Goal: Task Accomplishment & Management: Manage account settings

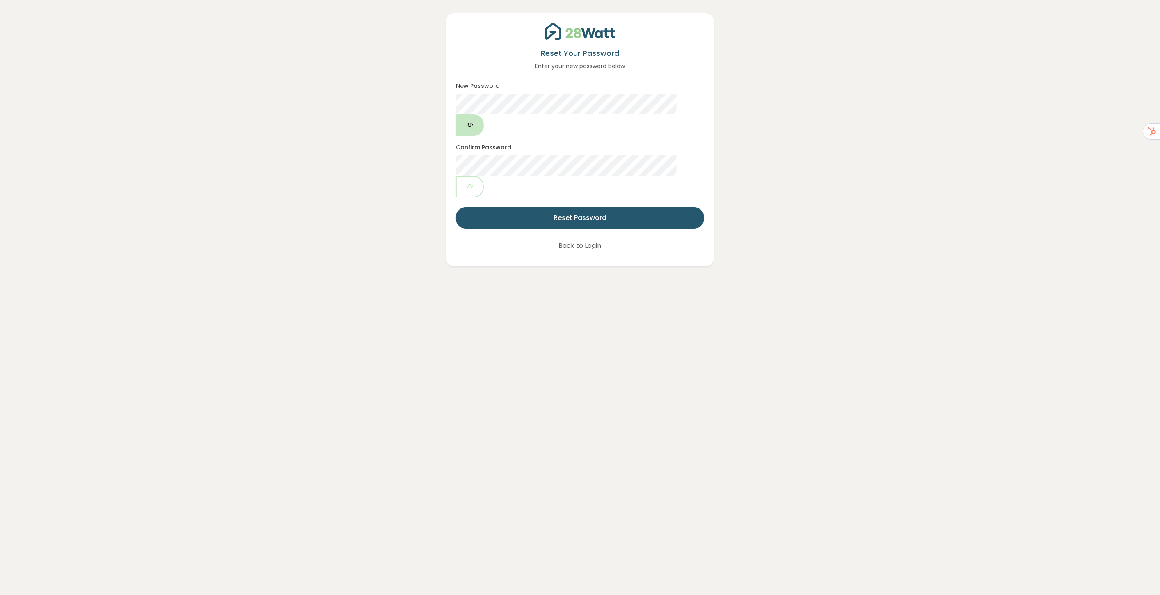
drag, startPoint x: 697, startPoint y: 104, endPoint x: 692, endPoint y: 106, distance: 5.2
click at [484, 114] on button "button" at bounding box center [470, 124] width 28 height 21
click at [350, 90] on div "Reset Your Password Enter your new password below New Password Confirm Password…" at bounding box center [580, 133] width 1124 height 266
drag, startPoint x: 826, startPoint y: 149, endPoint x: 793, endPoint y: 149, distance: 33.2
click at [826, 149] on div "Reset Your Password Enter your new password below New Password Confirm Password…" at bounding box center [580, 133] width 1124 height 266
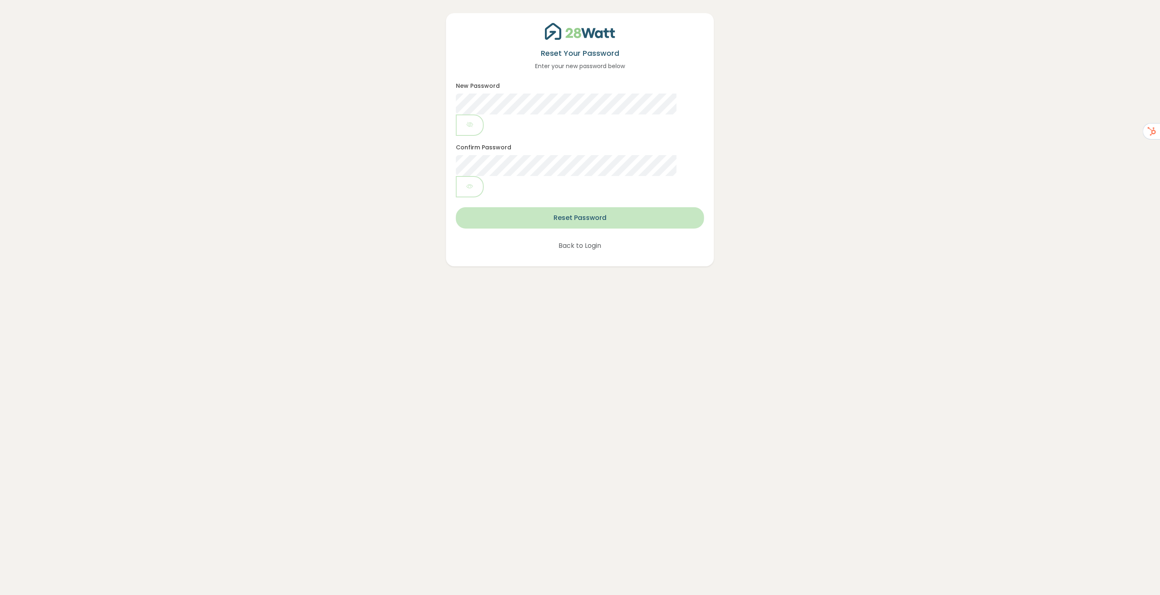
click at [581, 207] on button "Reset Password" at bounding box center [580, 217] width 248 height 21
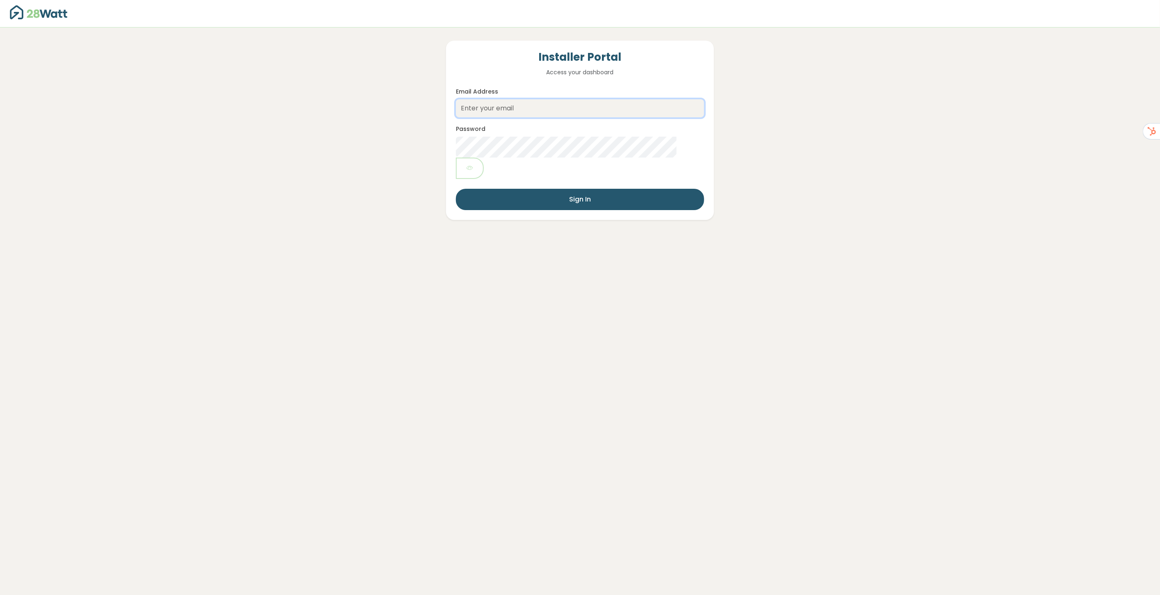
type input "robin@28watt.com.au"
click at [869, 136] on div "Installer Portal Access your dashboard Email Address robin@28watt.com.au Passwo…" at bounding box center [580, 123] width 1124 height 192
click at [884, 138] on div "Installer Portal Access your dashboard Email Address robin@28watt.com.au Passwo…" at bounding box center [580, 123] width 1124 height 192
click at [565, 189] on button "Sign In" at bounding box center [580, 199] width 248 height 21
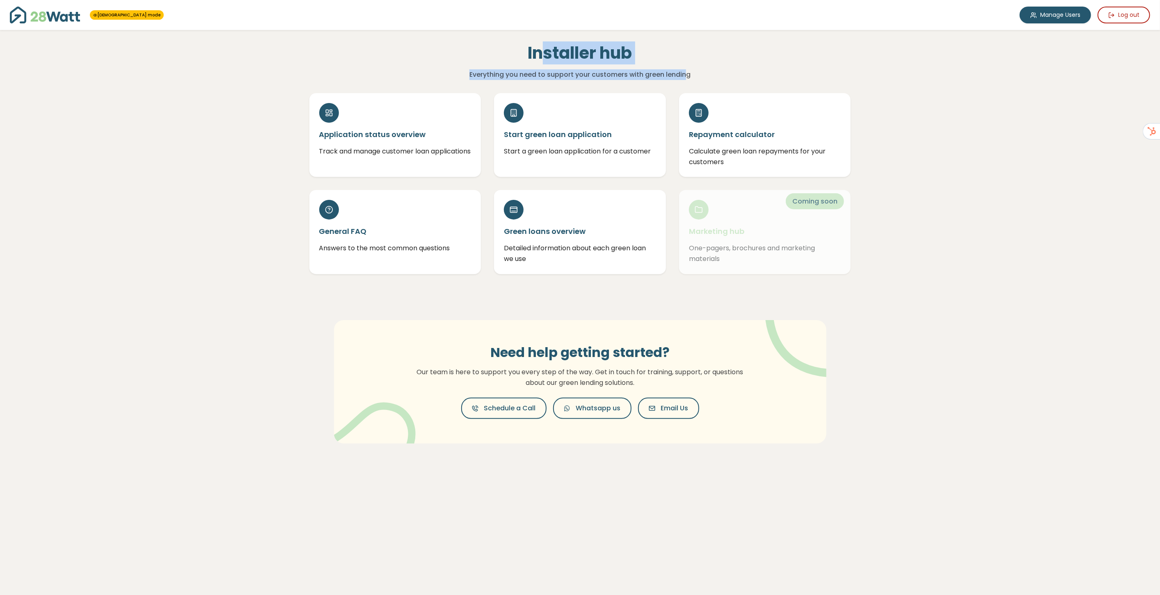
drag, startPoint x: 677, startPoint y: 73, endPoint x: 545, endPoint y: 56, distance: 133.6
click at [546, 57] on div "Installer hub Everything you need to support your customers with green lending" at bounding box center [580, 61] width 370 height 37
click at [528, 52] on h1 "Installer hub" at bounding box center [580, 53] width 357 height 20
drag, startPoint x: 527, startPoint y: 50, endPoint x: 689, endPoint y: 77, distance: 164.4
click at [689, 77] on div "Installer hub Everything you need to support your customers with green lending" at bounding box center [580, 61] width 370 height 37
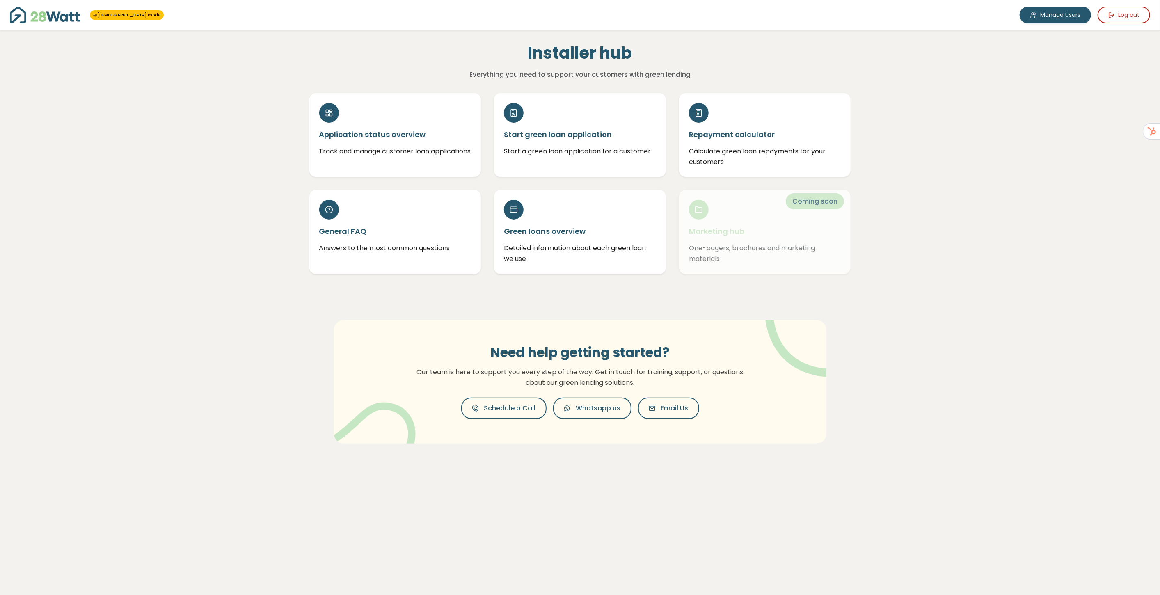
click at [959, 88] on div "GOD mode Manage Users Log out Installer hub Everything you need to support your…" at bounding box center [580, 297] width 1160 height 595
click at [1062, 11] on link "Manage Users" at bounding box center [1054, 15] width 71 height 17
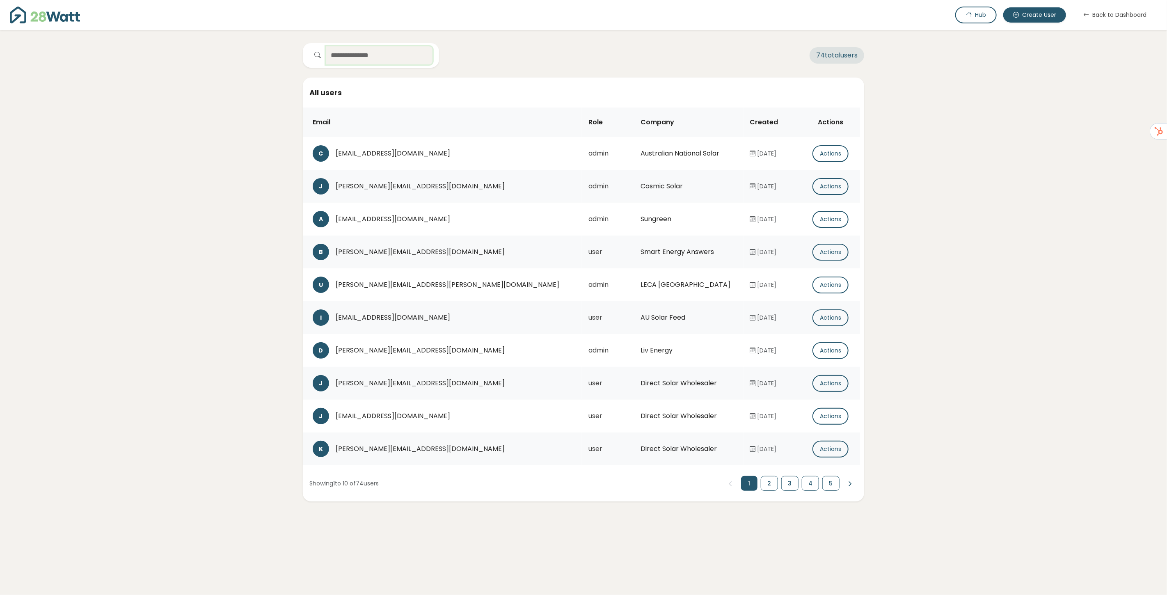
click at [354, 58] on input "text" at bounding box center [379, 55] width 107 height 18
paste input "**********"
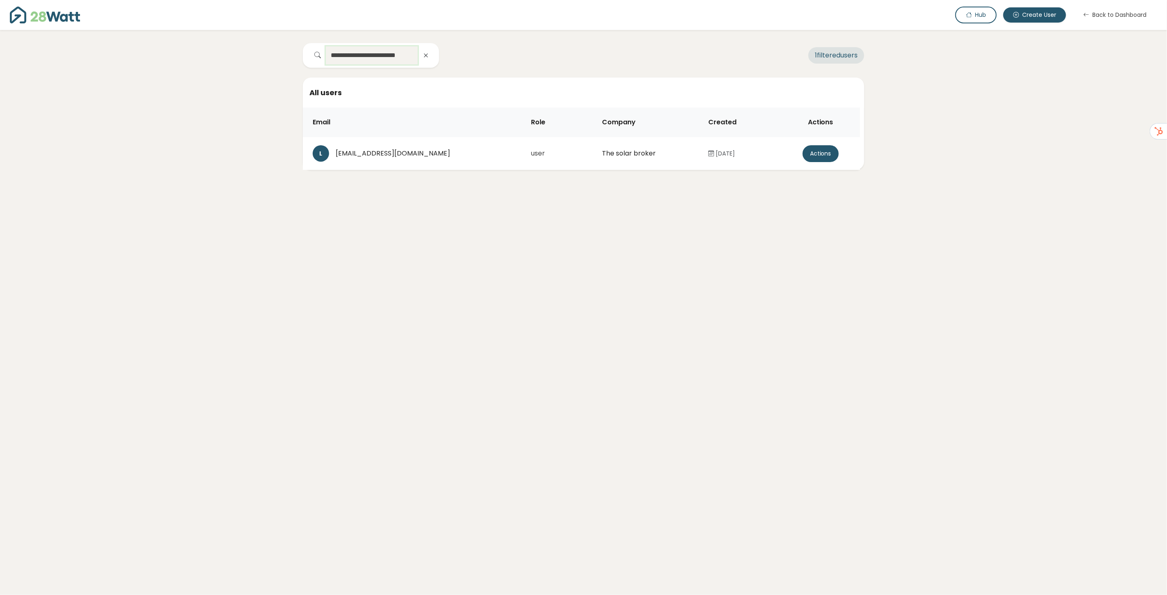
type input "**********"
click at [818, 155] on button "Actions" at bounding box center [820, 153] width 36 height 17
click at [823, 159] on button "Create password link" at bounding box center [813, 162] width 91 height 16
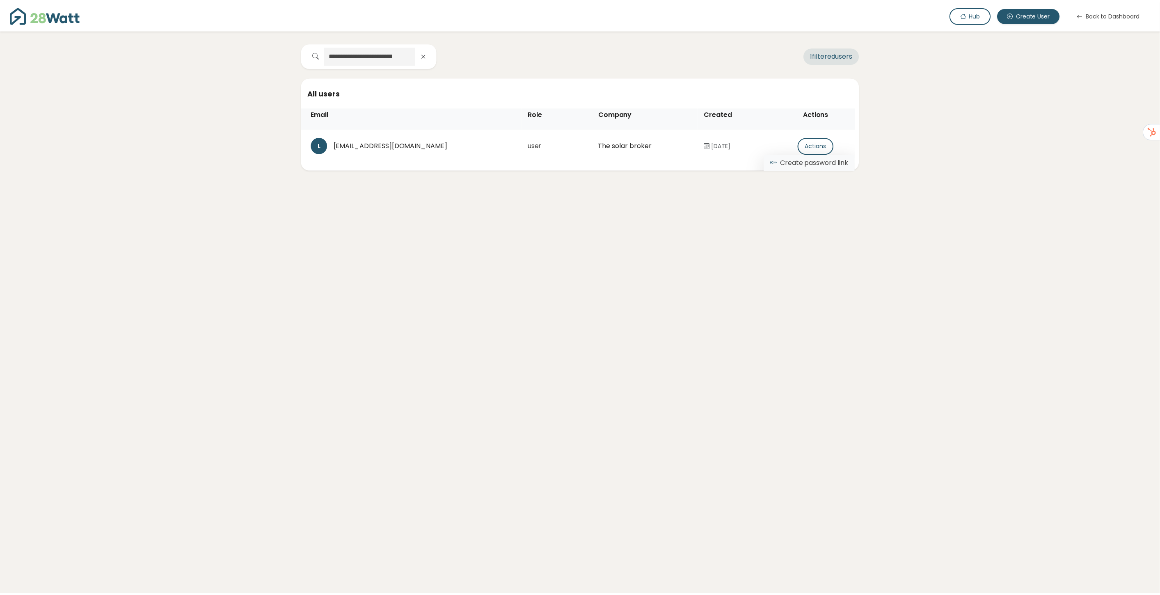
scroll to position [0, 0]
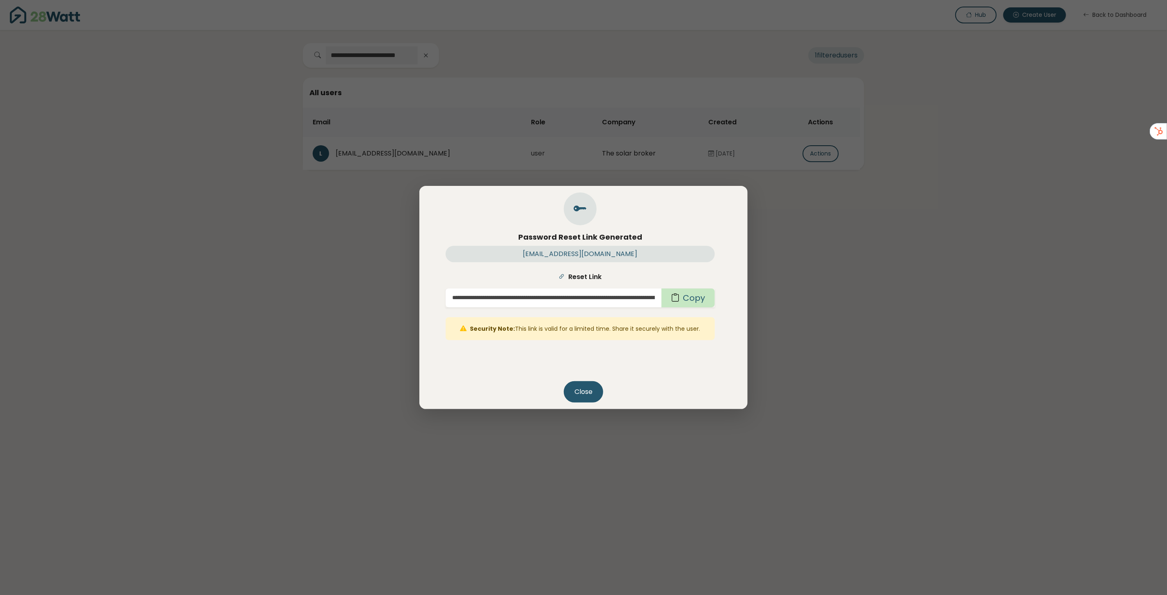
click at [682, 297] on button "Copy" at bounding box center [687, 297] width 53 height 19
click at [589, 393] on button "Close" at bounding box center [583, 391] width 39 height 21
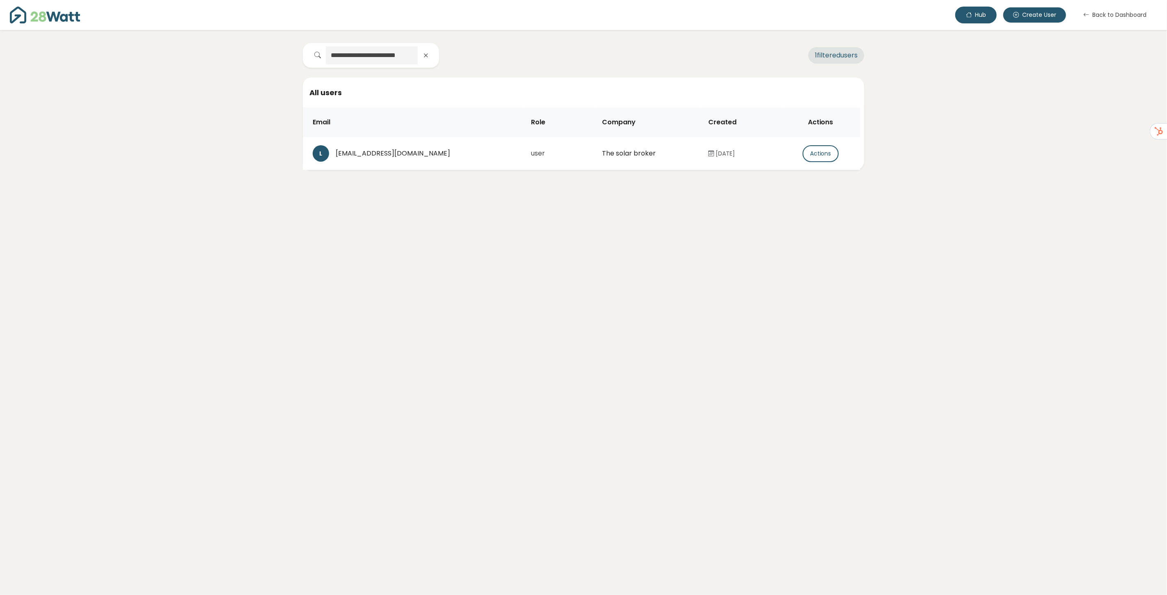
click at [981, 17] on button "Hub" at bounding box center [975, 15] width 41 height 17
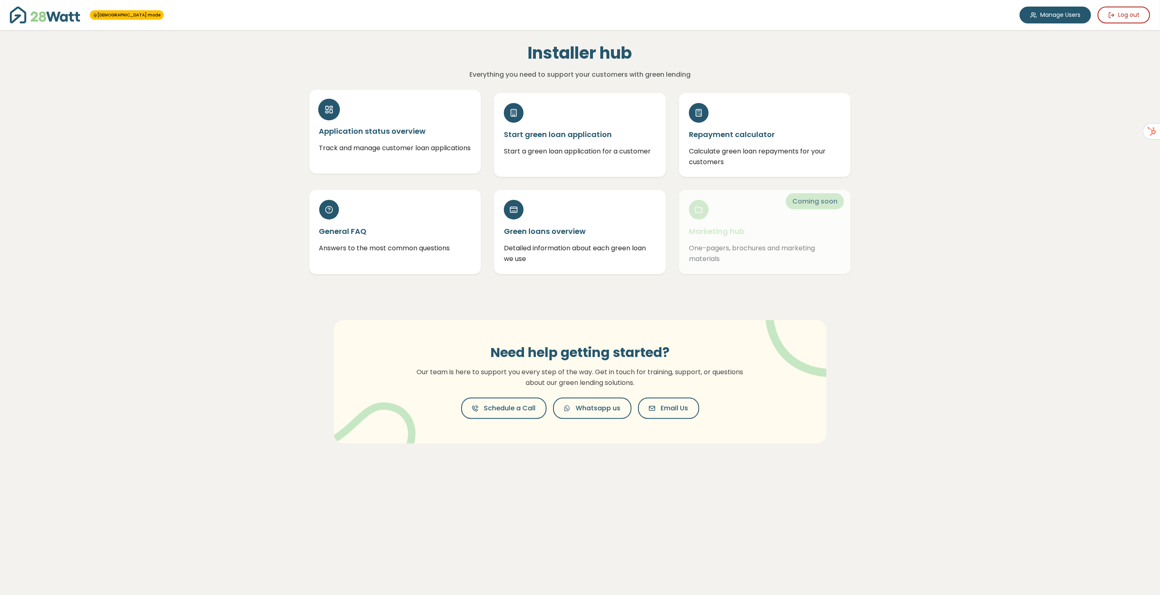
click at [357, 135] on h5 "Application status overview" at bounding box center [395, 131] width 152 height 10
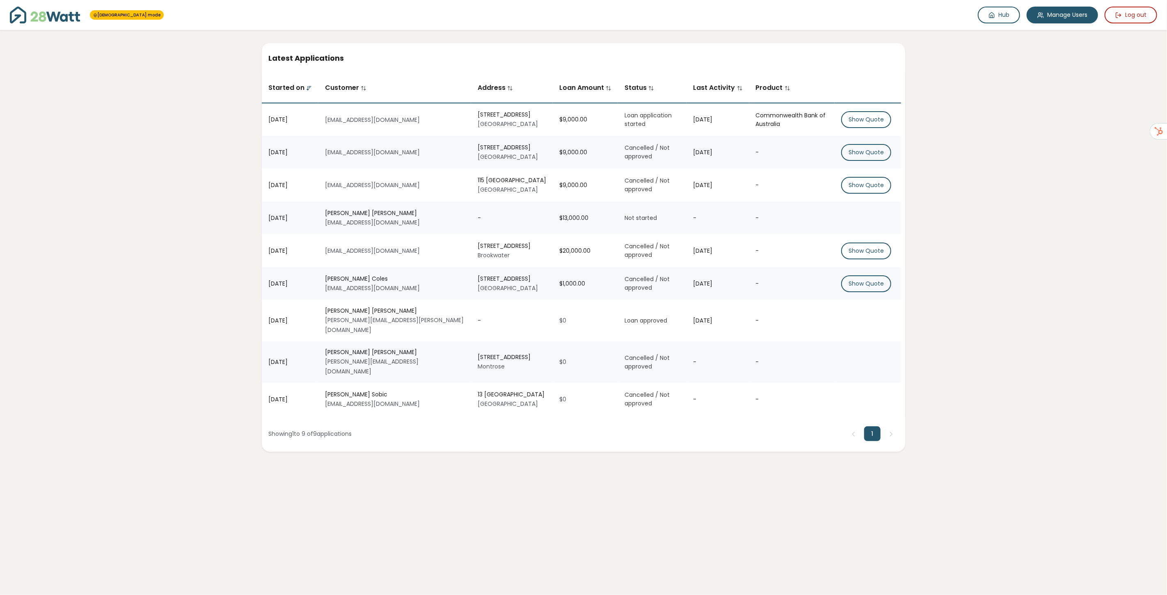
click at [88, 149] on div "Latest Applications Started on Customer Address Loan Amount Status Last Activit…" at bounding box center [584, 241] width 1154 height 422
